Goal: Register for event/course

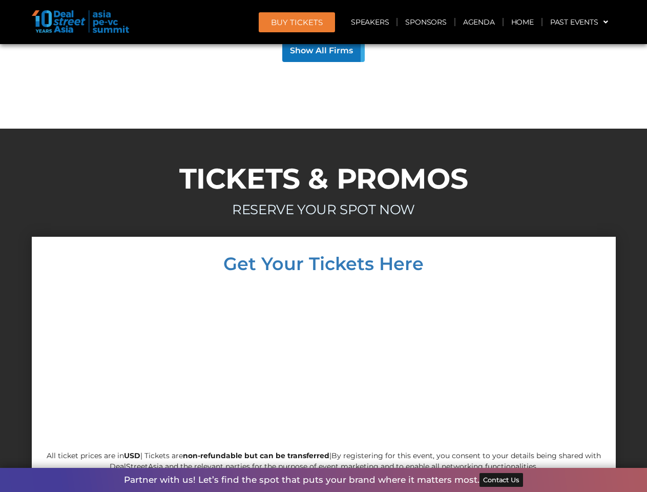
scroll to position [8922, 0]
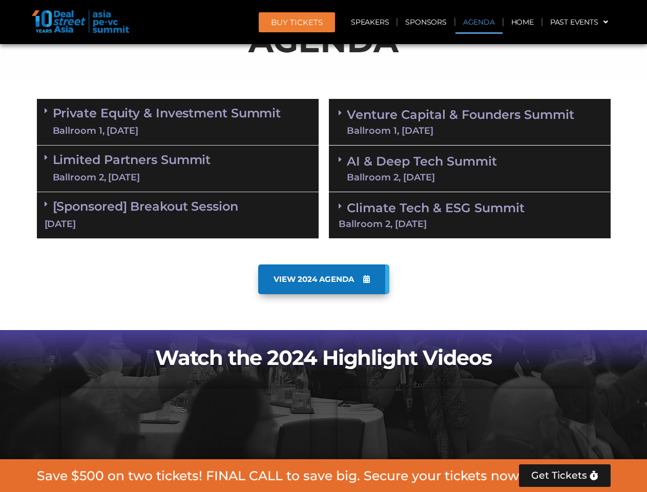
scroll to position [580, 0]
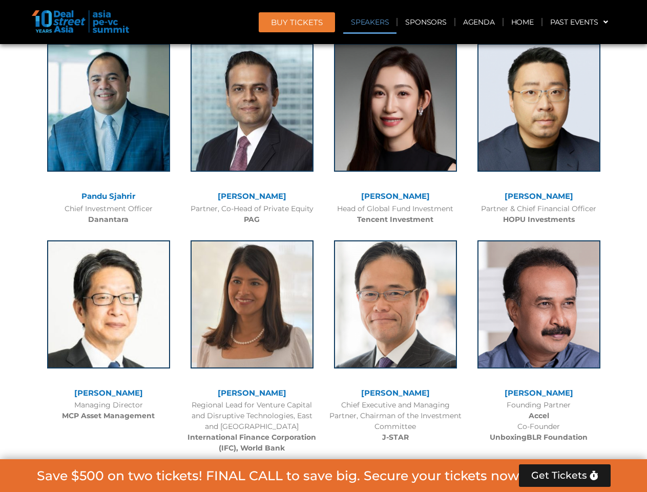
scroll to position [1157, 0]
